Goal: Information Seeking & Learning: Learn about a topic

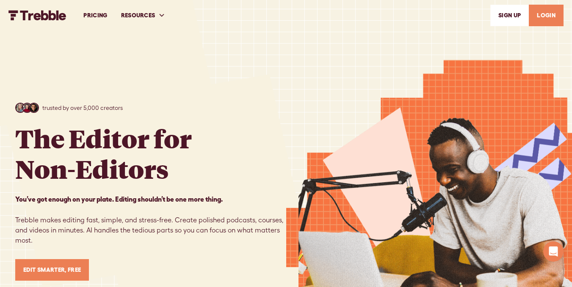
click at [90, 13] on link "PRICING" at bounding box center [95, 15] width 37 height 29
